Goal: Task Accomplishment & Management: Manage account settings

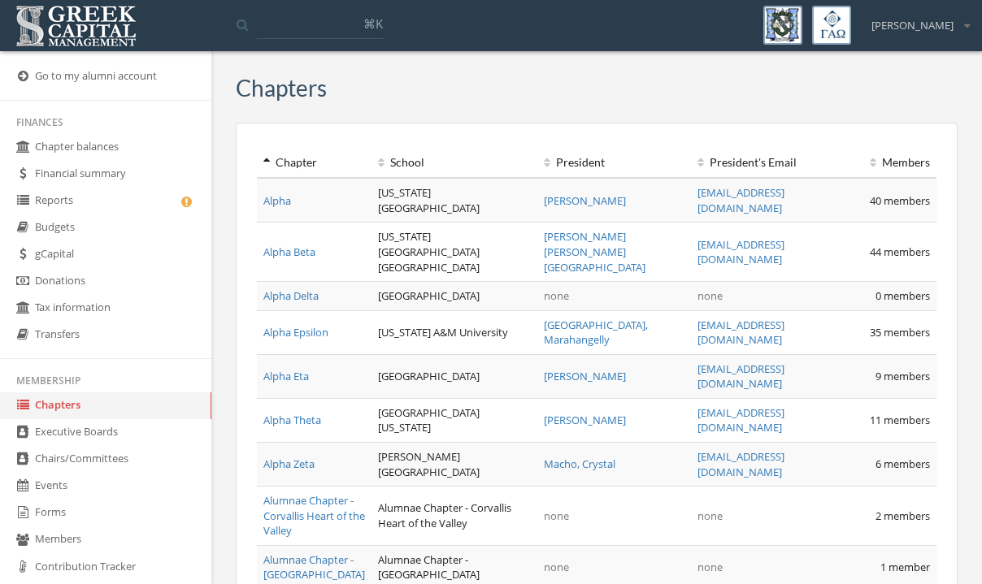
click at [65, 503] on link "Forms" at bounding box center [105, 513] width 211 height 27
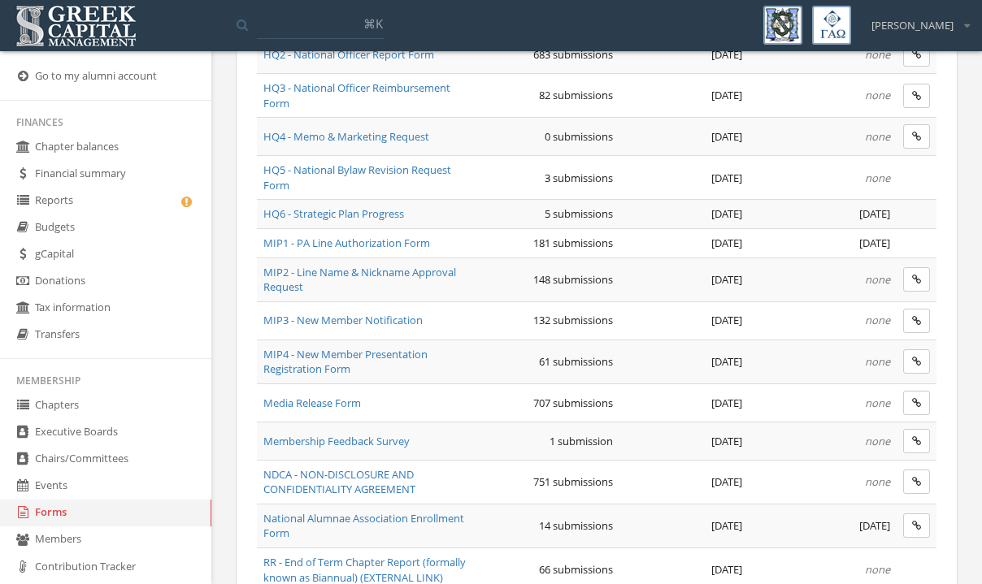
scroll to position [816, 0]
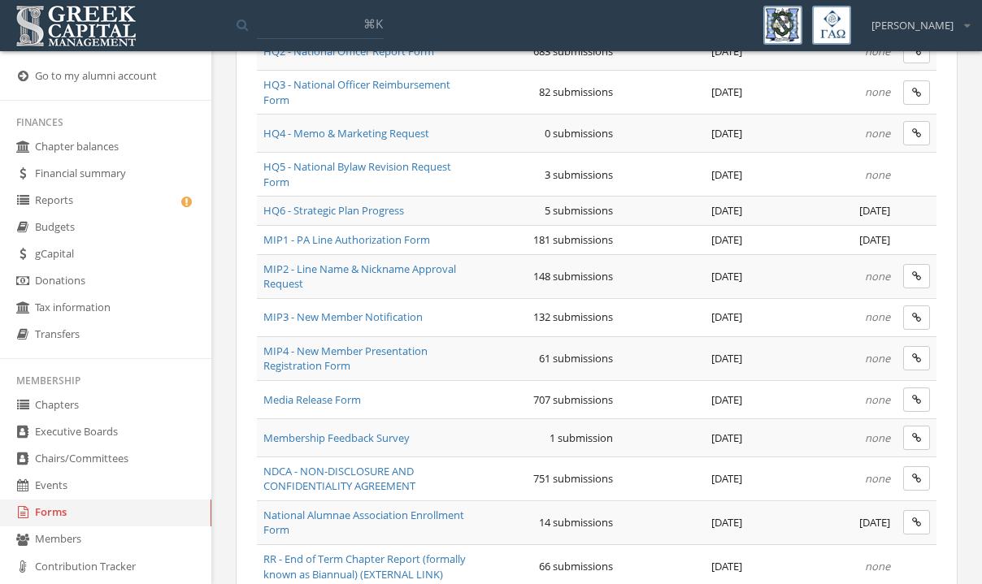
click at [366, 236] on span "MIP1 - PA Line Authorization Form" at bounding box center [346, 239] width 167 height 15
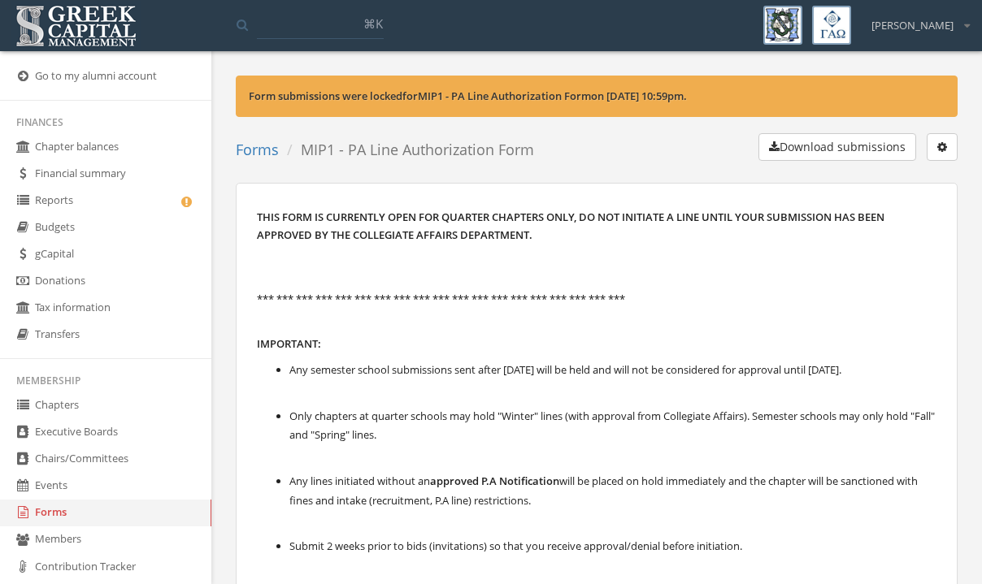
click at [943, 153] on button "button" at bounding box center [941, 147] width 31 height 28
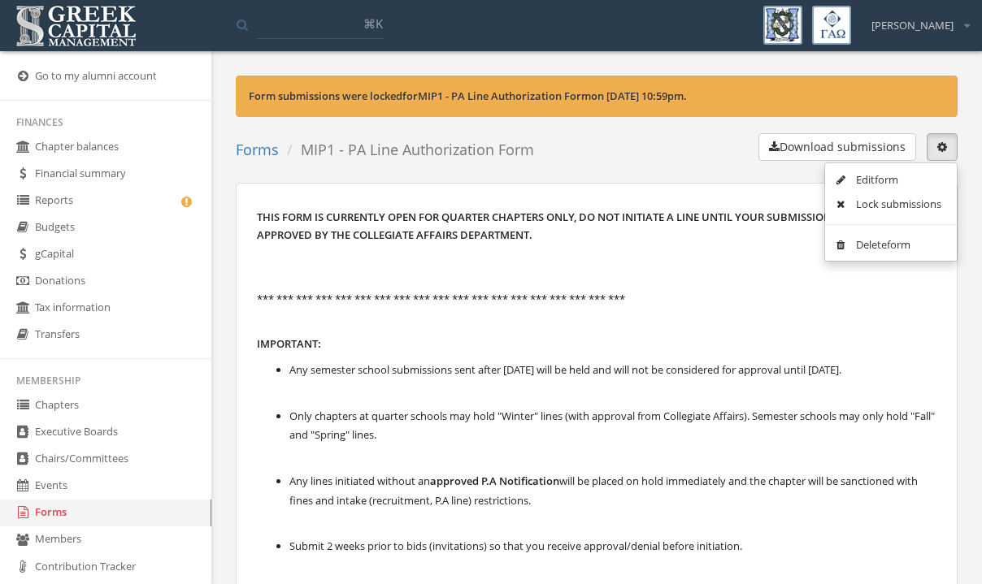
click at [898, 177] on link "Edit form" at bounding box center [890, 179] width 120 height 25
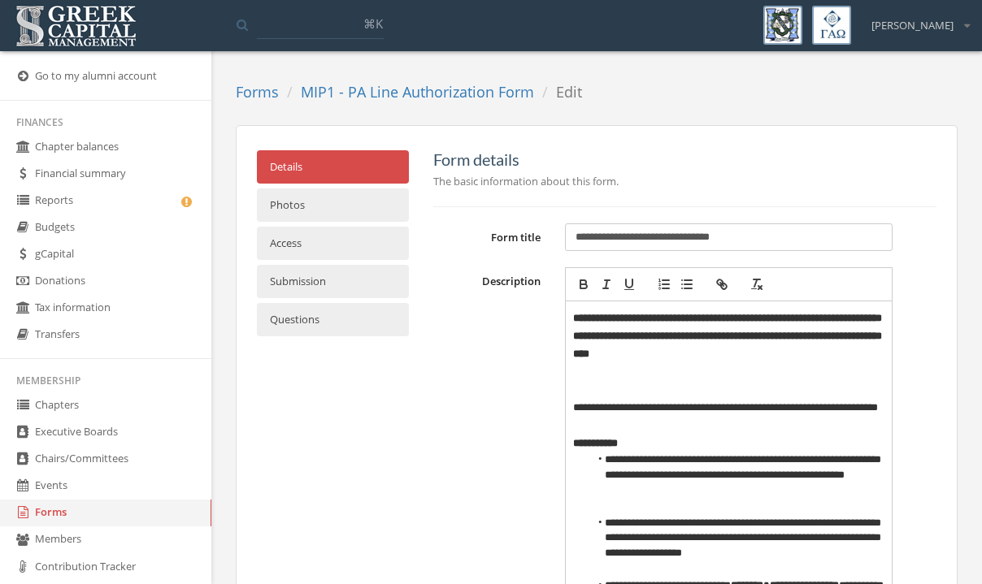
click at [345, 274] on link "Submission" at bounding box center [333, 281] width 152 height 33
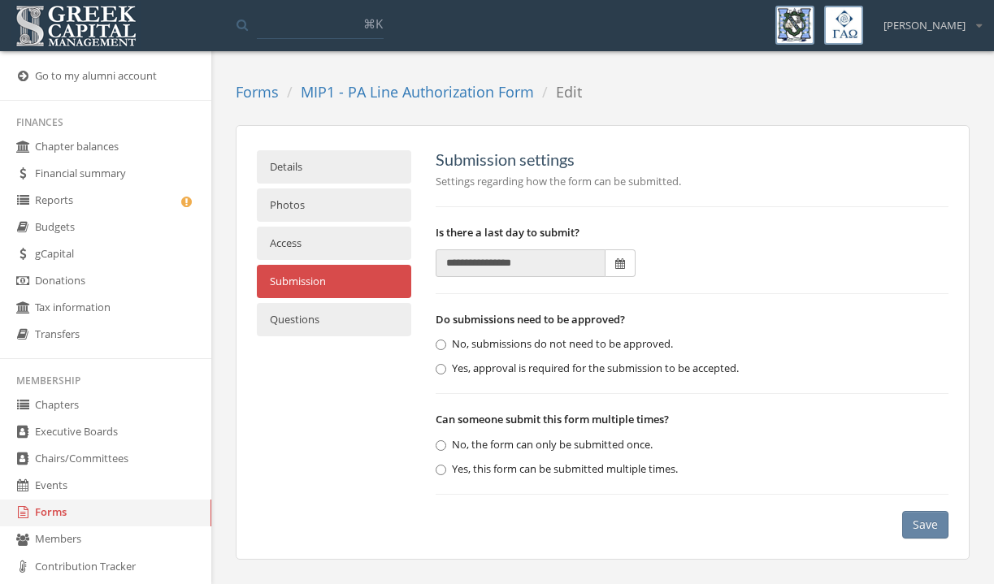
click at [615, 267] on icon at bounding box center [620, 263] width 10 height 11
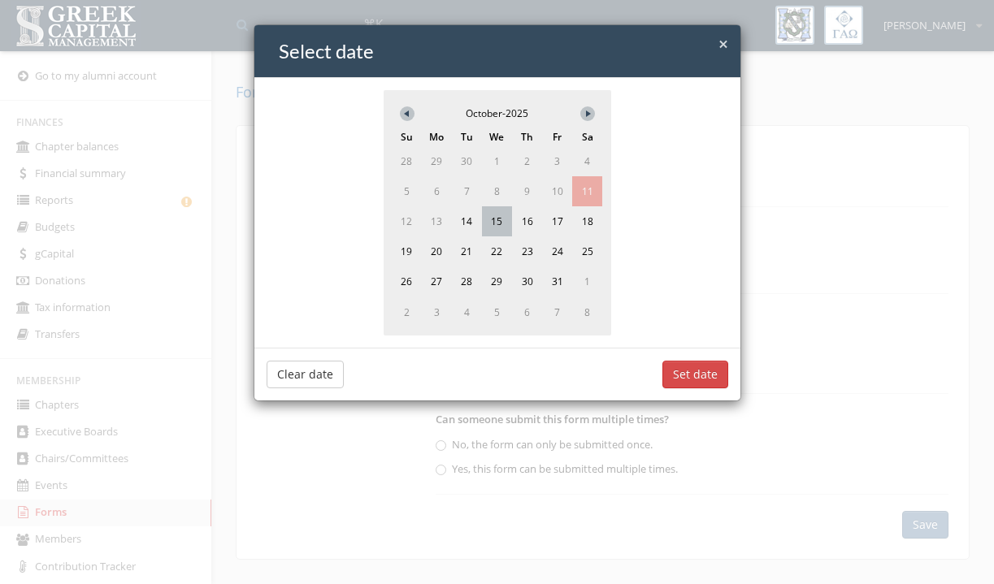
click at [489, 219] on span "15" at bounding box center [497, 221] width 30 height 30
click at [676, 371] on button "Set date" at bounding box center [695, 375] width 66 height 28
type input "**********"
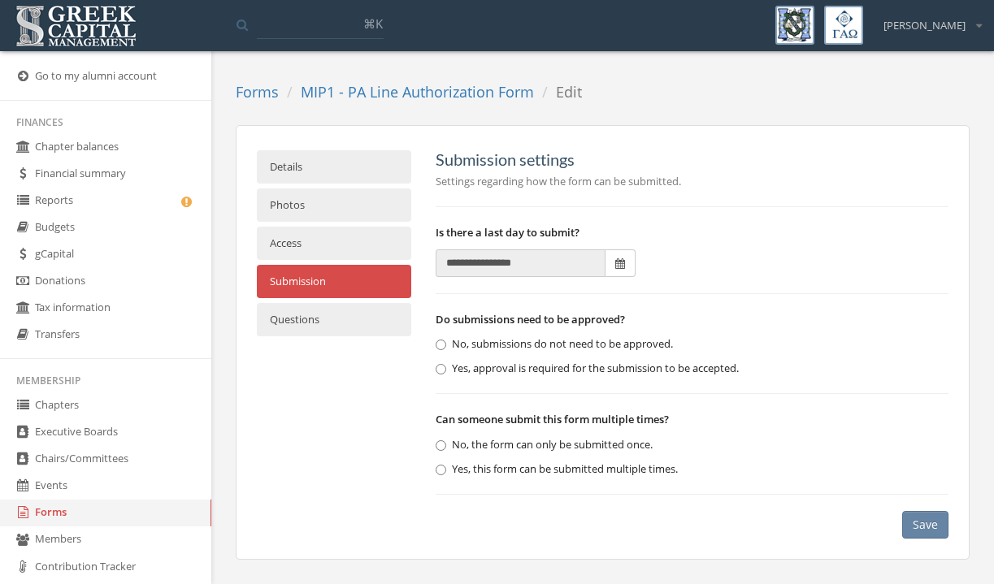
click at [914, 522] on button "Save" at bounding box center [925, 525] width 46 height 28
click at [445, 93] on link "MIP1 - PA Line Authorization Form" at bounding box center [417, 92] width 233 height 20
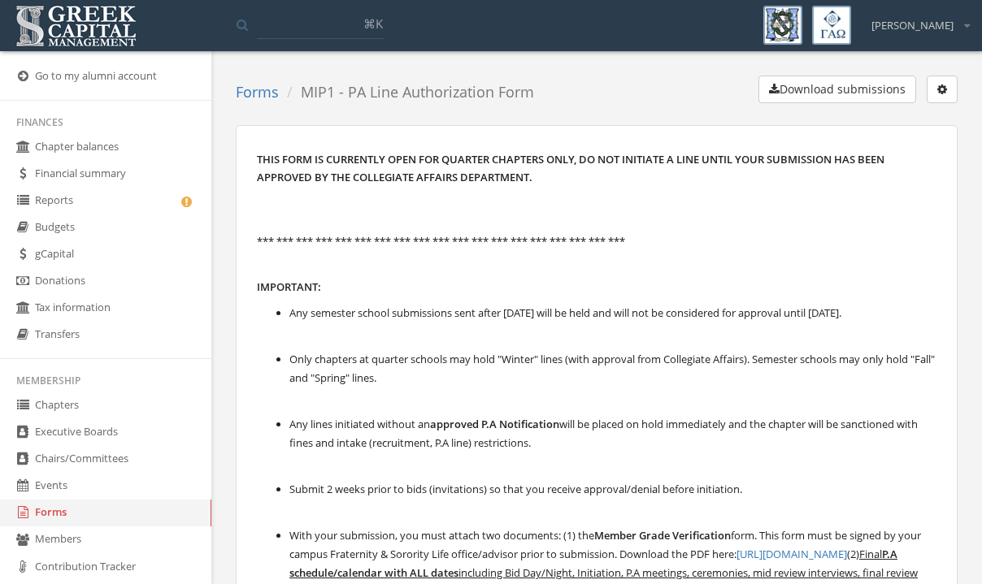
click at [92, 204] on link "Reports" at bounding box center [105, 201] width 211 height 27
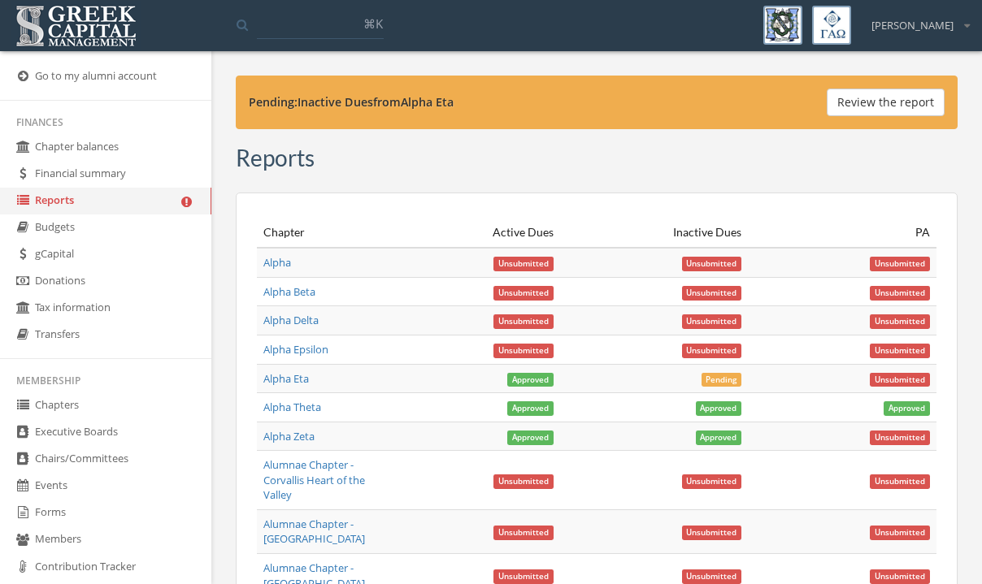
click at [865, 107] on button "Review the report" at bounding box center [885, 103] width 118 height 28
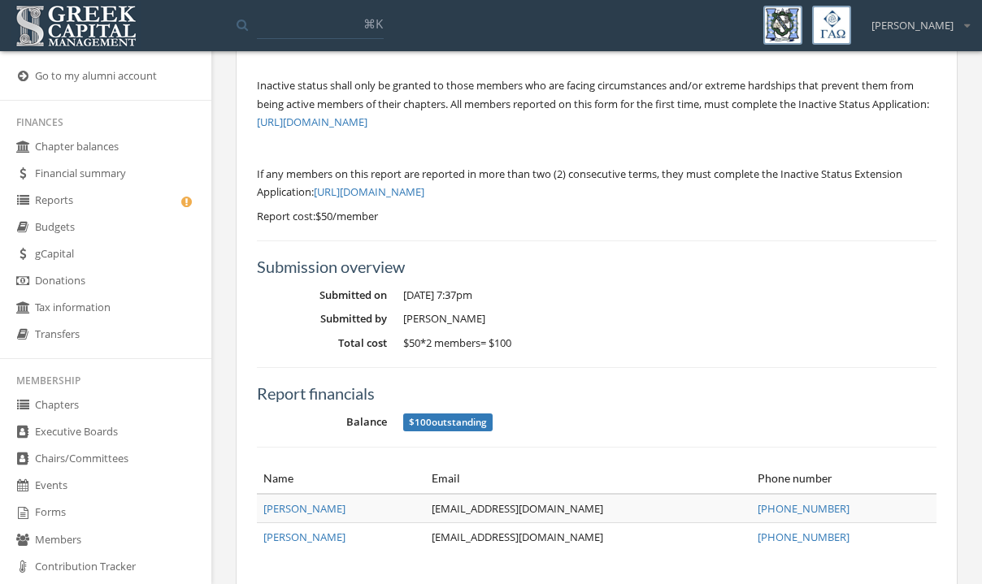
scroll to position [248, 0]
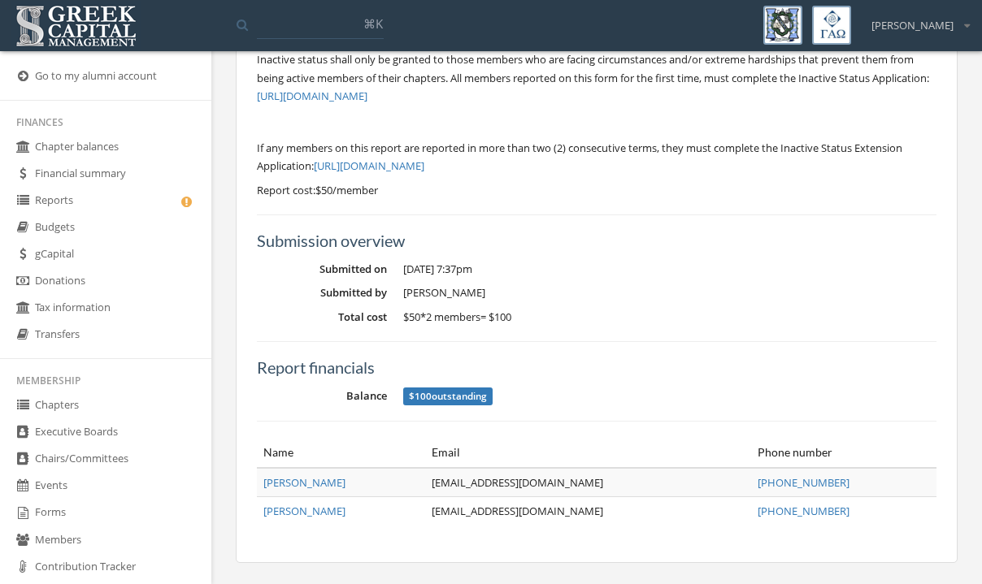
click at [552, 223] on div "Submission overview Submitted on [DATE] 7:37pm Submitted by [PERSON_NAME] Total…" at bounding box center [596, 370] width 679 height 311
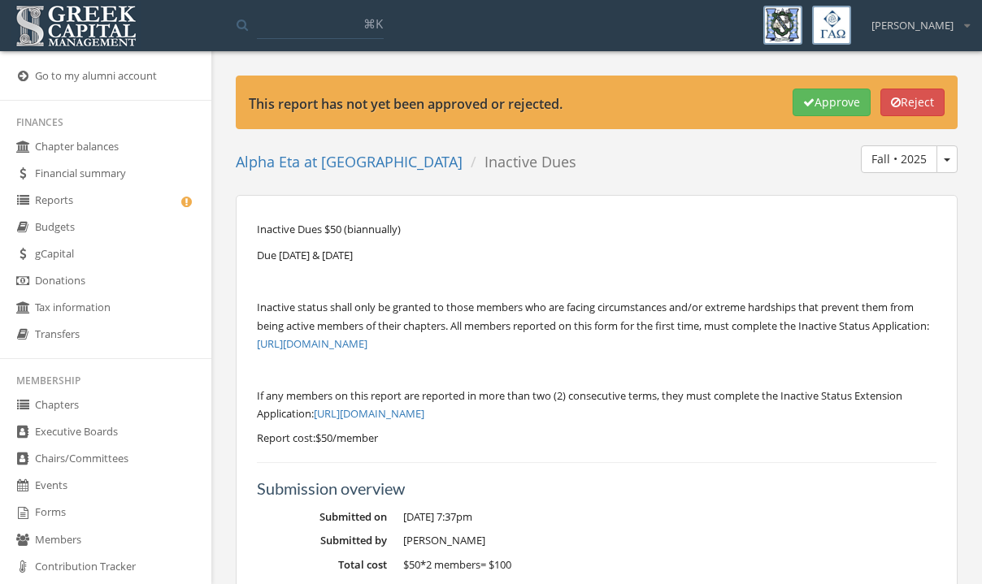
click at [813, 99] on button "Approve" at bounding box center [831, 103] width 78 height 28
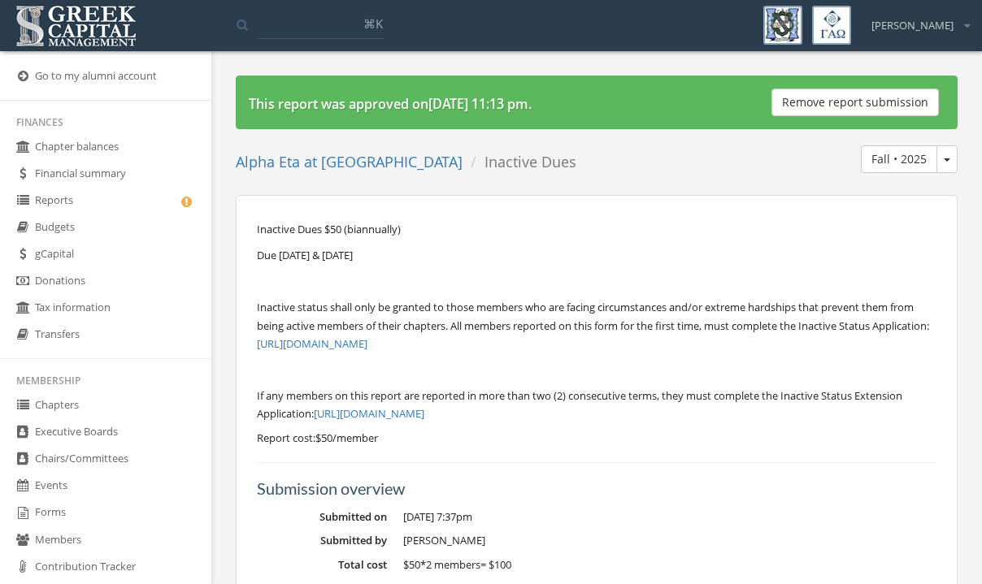
click at [107, 193] on link "Reports" at bounding box center [105, 201] width 211 height 27
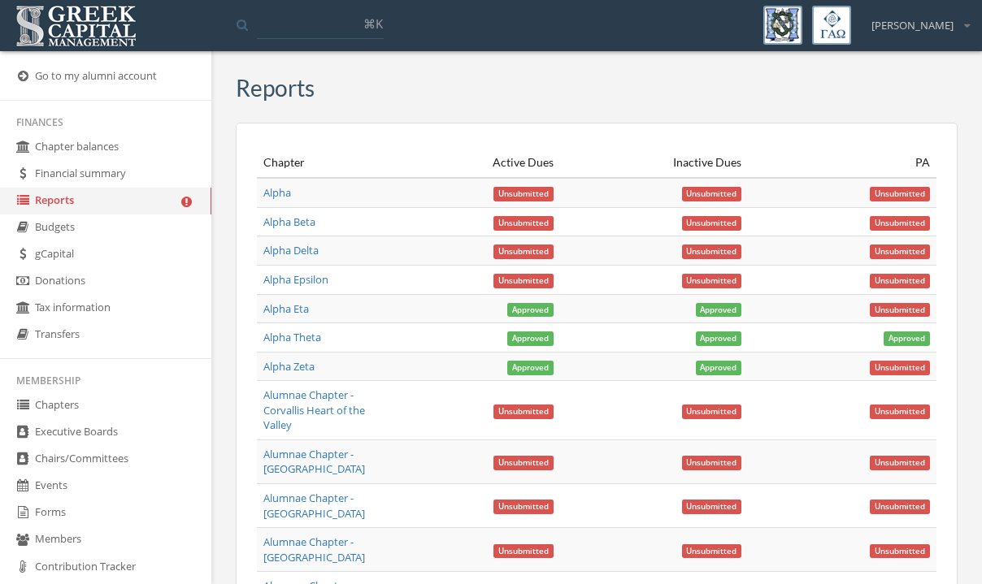
click at [84, 521] on link "Forms" at bounding box center [105, 513] width 211 height 27
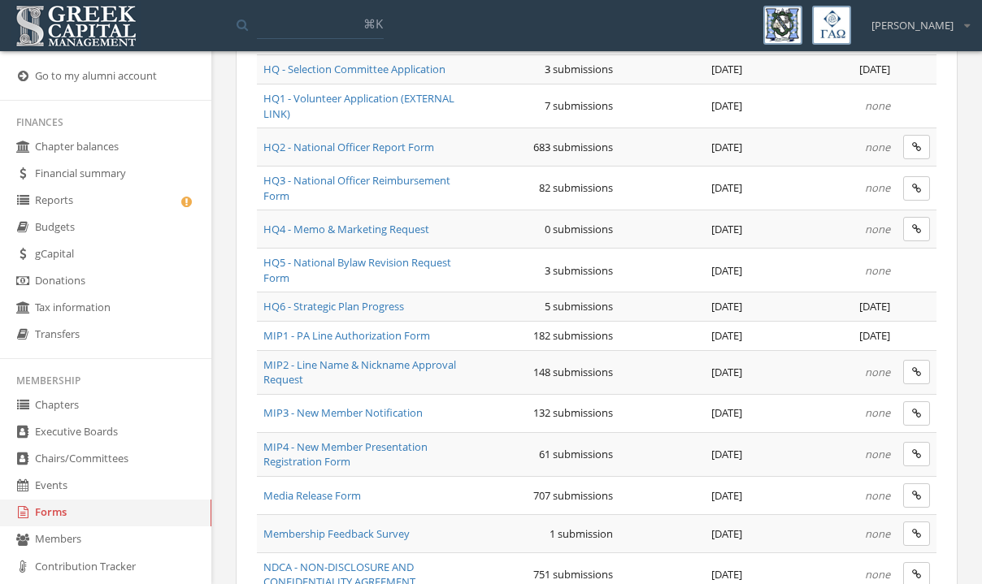
scroll to position [723, 0]
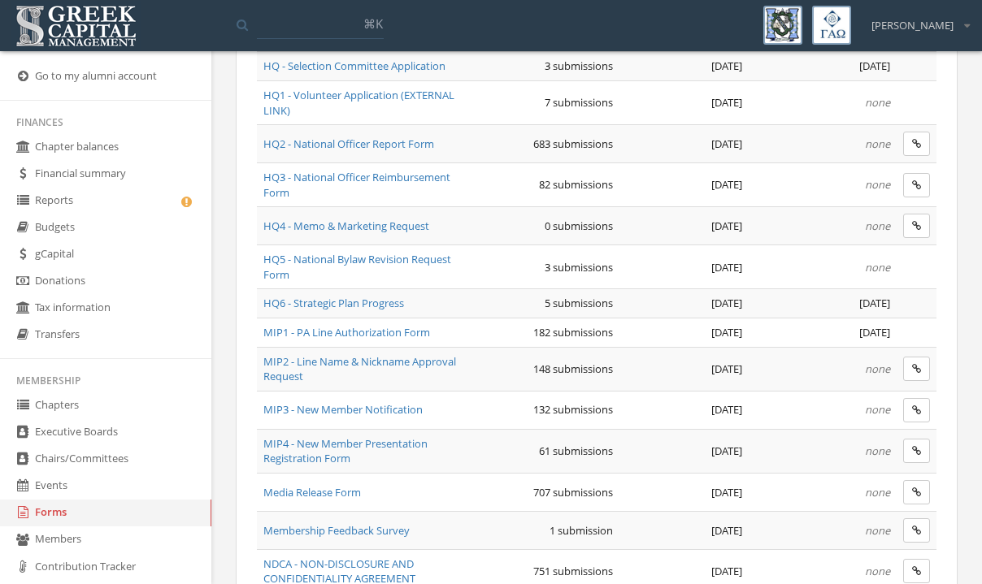
click at [347, 336] on span "MIP1 - PA Line Authorization Form" at bounding box center [346, 332] width 167 height 15
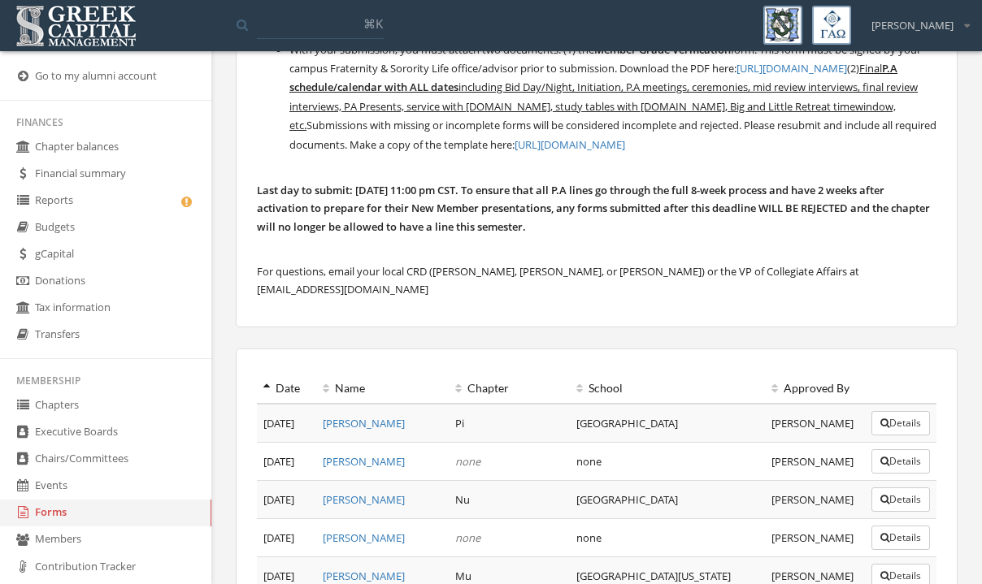
scroll to position [560, 0]
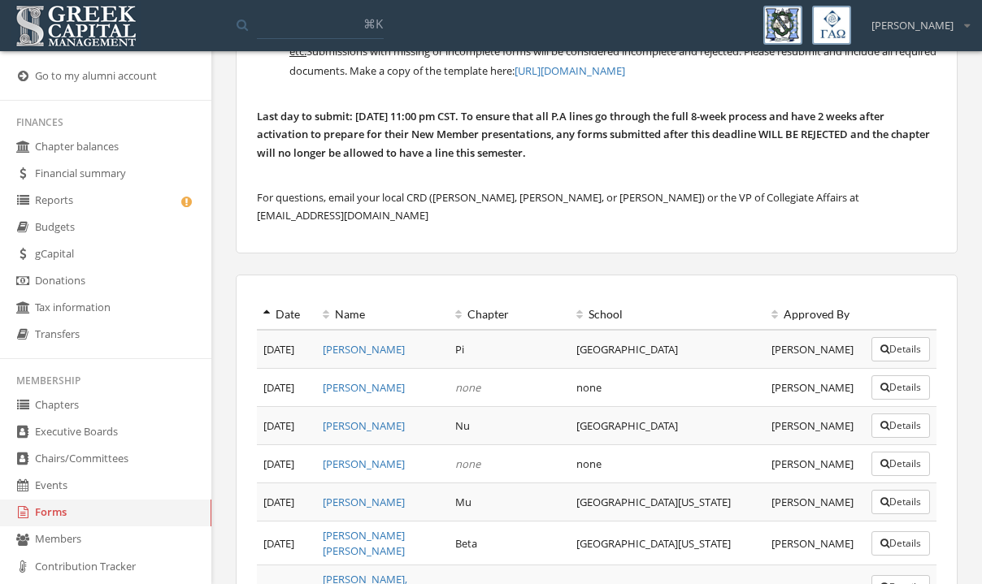
click at [263, 312] on icon at bounding box center [266, 314] width 7 height 11
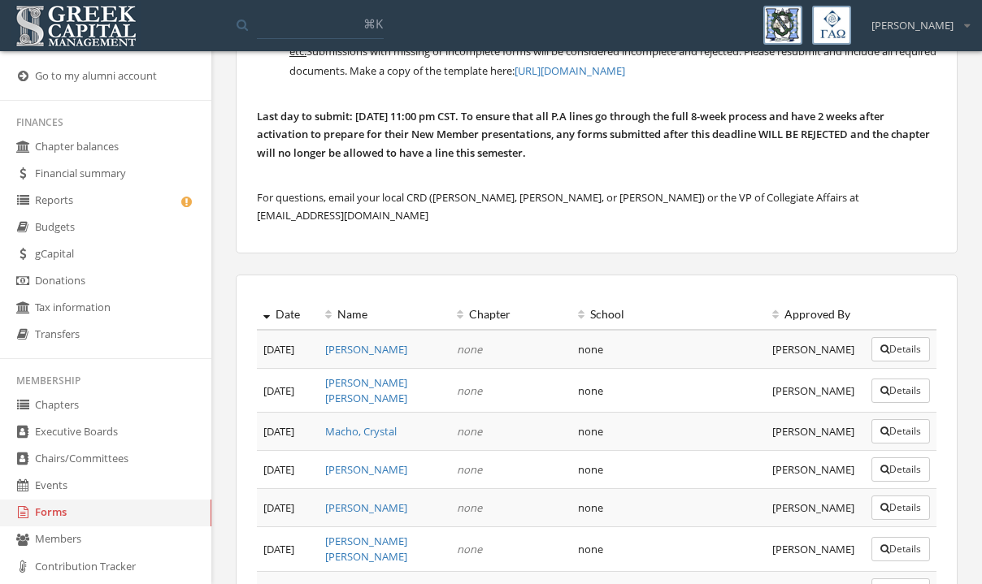
click at [893, 352] on button "Details" at bounding box center [900, 349] width 59 height 24
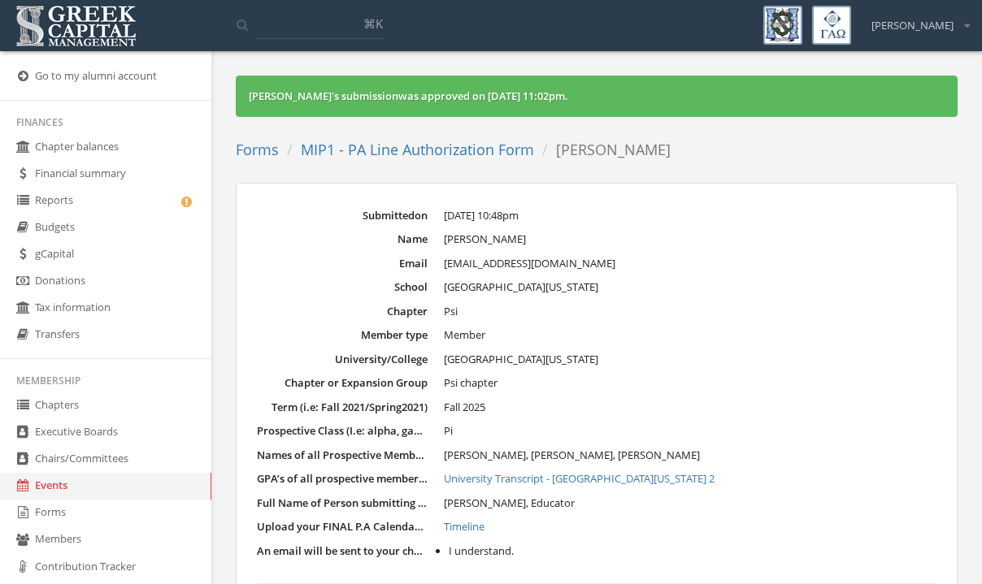
click at [790, 372] on dl "Submitted on [DATE] 10:48pm Name [PERSON_NAME] Email [EMAIL_ADDRESS][DOMAIN_NAM…" at bounding box center [596, 412] width 679 height 409
click at [344, 158] on link "MIP1 - PA Line Authorization Form" at bounding box center [417, 150] width 233 height 20
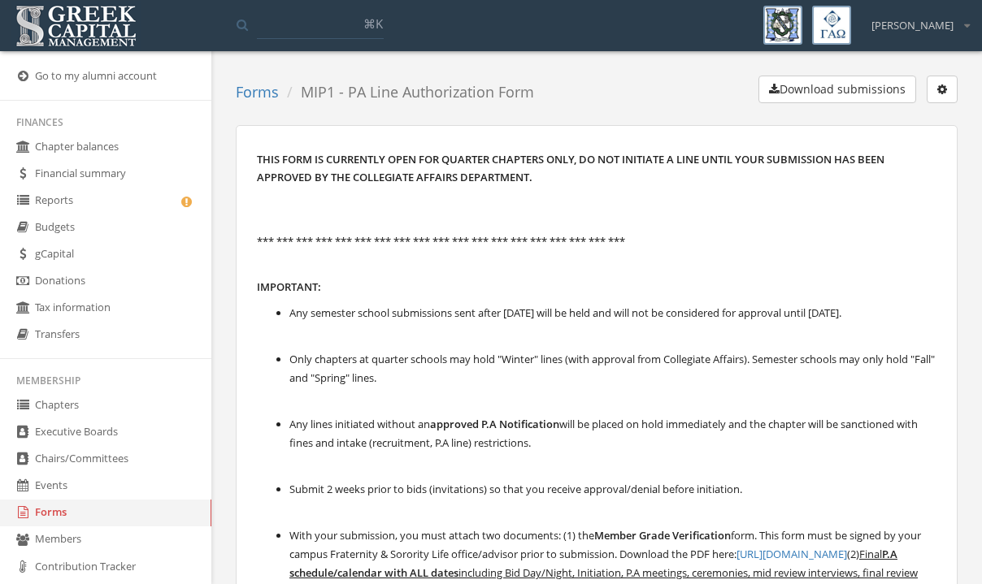
click at [937, 100] on button "button" at bounding box center [941, 90] width 31 height 28
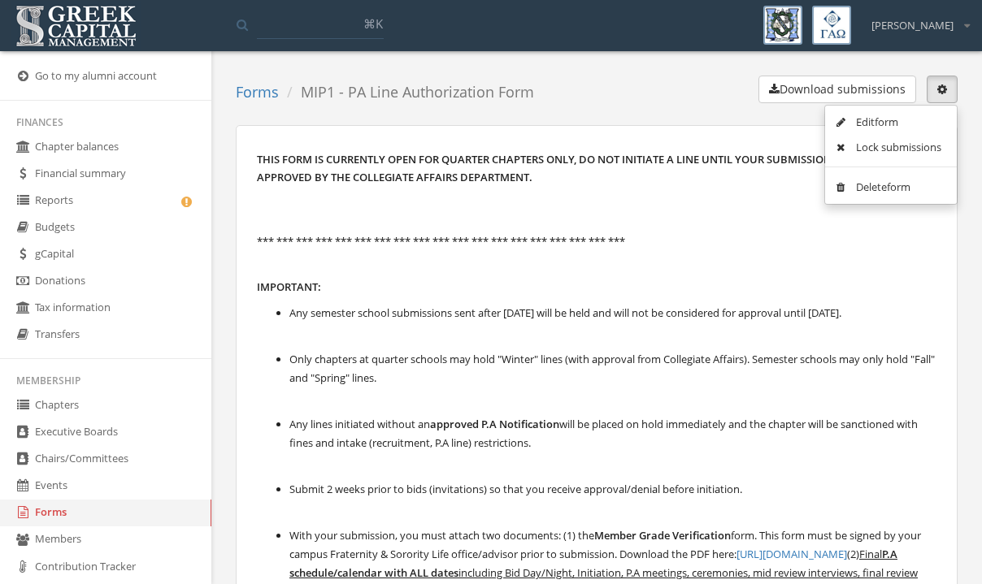
click at [891, 154] on link "Lock submissions" at bounding box center [890, 147] width 120 height 25
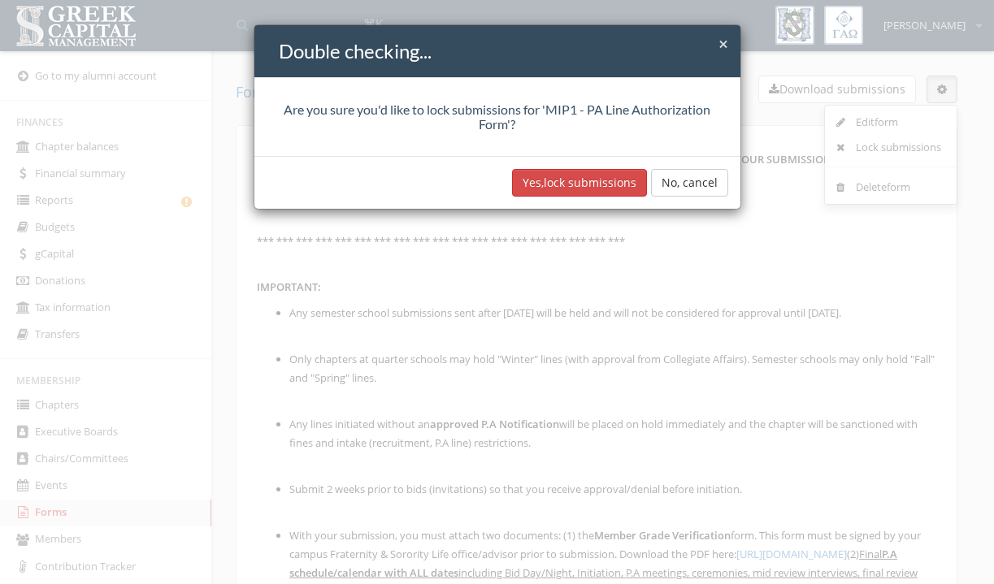
click at [572, 180] on button "Yes, lock submissions" at bounding box center [579, 183] width 135 height 28
